Goal: Check status: Check status

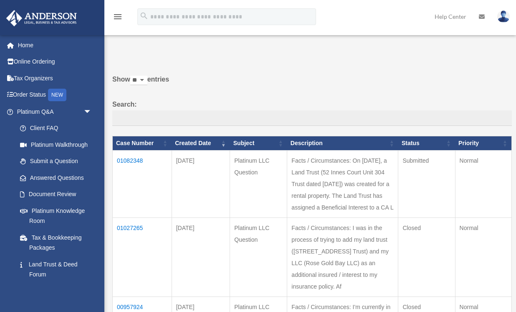
click at [132, 168] on td "01082348" at bounding box center [142, 183] width 59 height 67
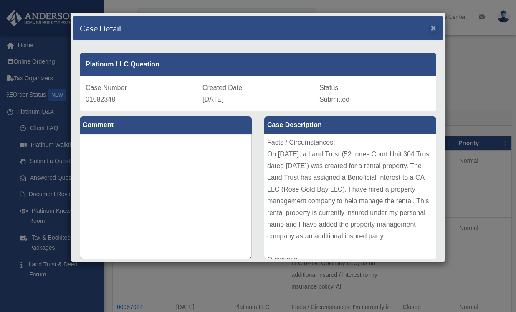
click at [432, 30] on span "×" at bounding box center [433, 28] width 5 height 10
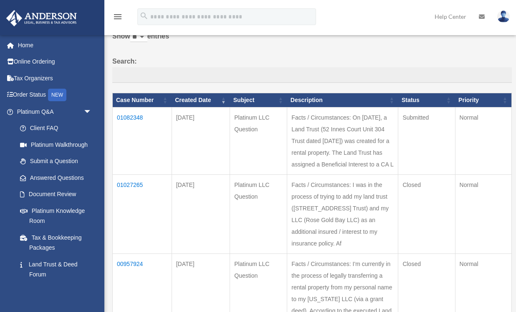
scroll to position [43, 0]
click at [135, 180] on td "01027265" at bounding box center [142, 214] width 59 height 79
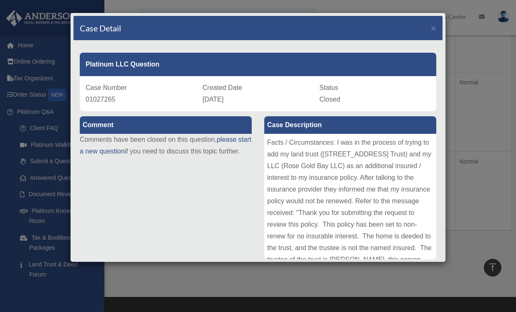
scroll to position [0, 0]
click at [431, 29] on span "×" at bounding box center [433, 28] width 5 height 10
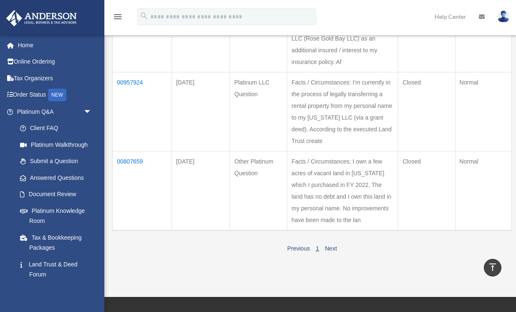
click at [135, 151] on td "00807659" at bounding box center [142, 190] width 59 height 79
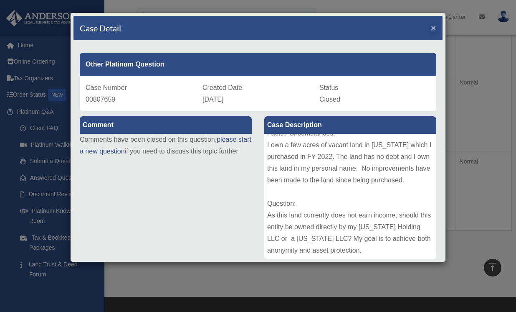
click at [432, 29] on span "×" at bounding box center [433, 28] width 5 height 10
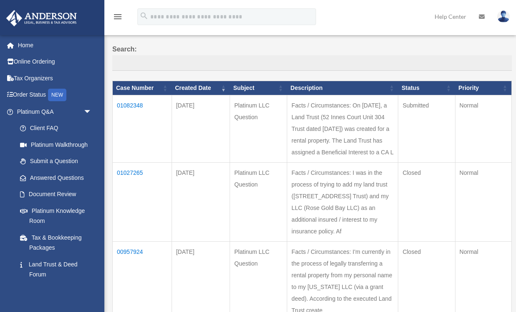
click at [133, 112] on td "01082348" at bounding box center [142, 128] width 59 height 67
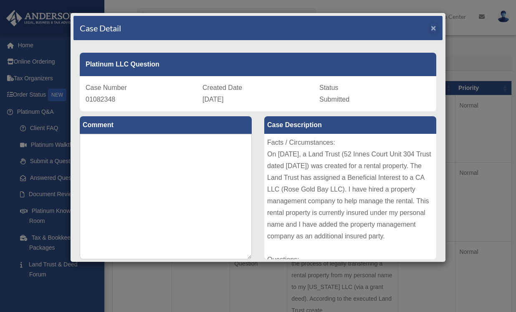
click at [433, 28] on span "×" at bounding box center [433, 28] width 5 height 10
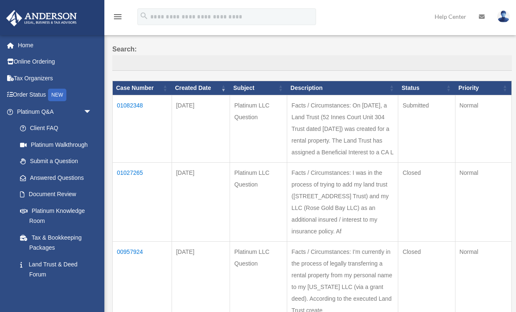
click at [135, 241] on td "00957924" at bounding box center [142, 280] width 59 height 79
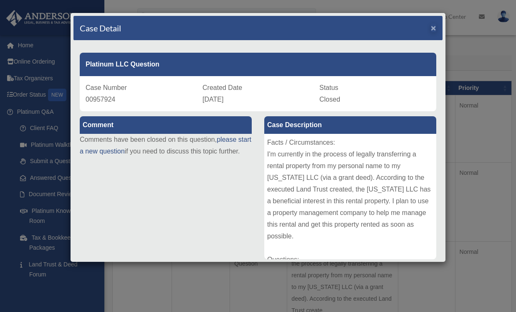
click at [434, 29] on span "×" at bounding box center [433, 28] width 5 height 10
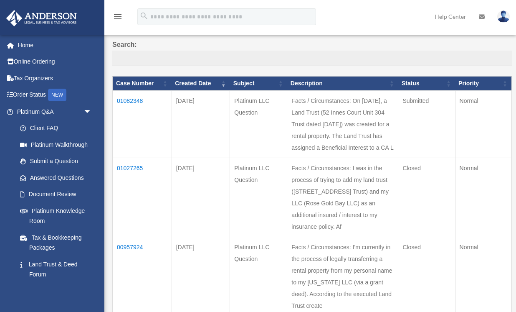
scroll to position [61, 0]
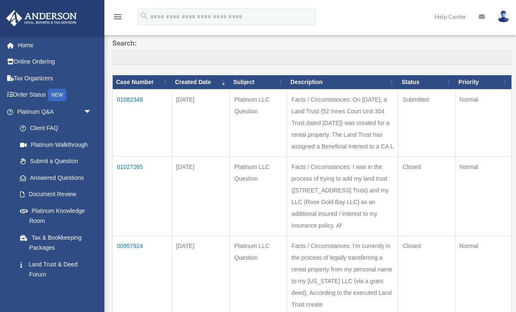
click at [136, 106] on td "01082348" at bounding box center [142, 122] width 59 height 67
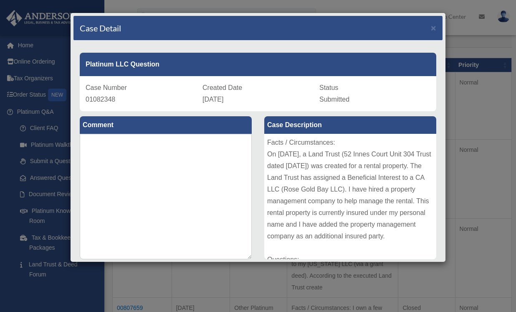
scroll to position [0, 0]
click at [434, 28] on span "×" at bounding box center [433, 28] width 5 height 10
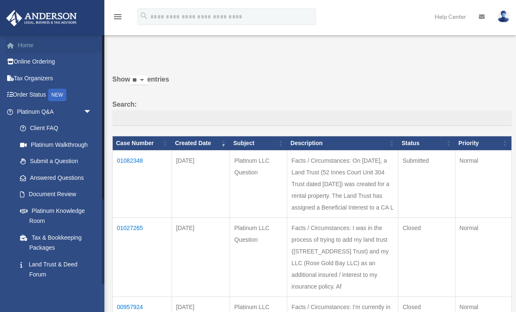
click at [26, 41] on link "Home" at bounding box center [55, 45] width 99 height 17
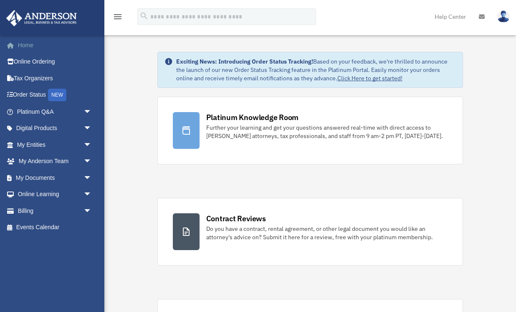
click at [28, 46] on link "Home" at bounding box center [55, 45] width 99 height 17
